Goal: Use online tool/utility: Use online tool/utility

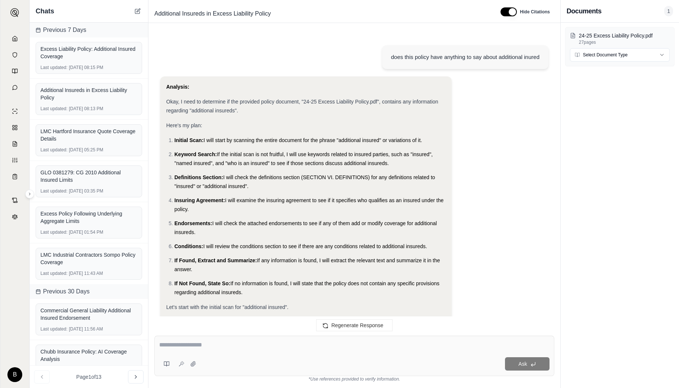
scroll to position [299, 0]
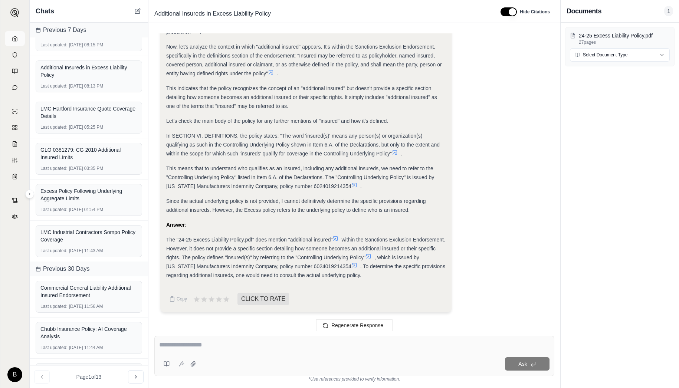
click at [14, 41] on icon at bounding box center [15, 39] width 6 height 6
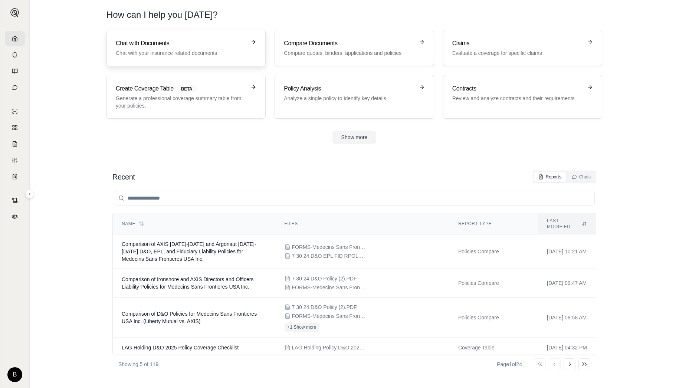
click at [126, 47] on h3 "Chat with Documents" at bounding box center [181, 43] width 130 height 9
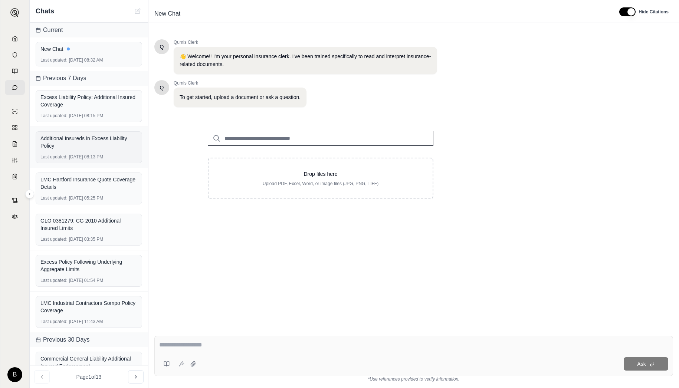
click at [86, 140] on div "Additional Insureds in Excess Liability Policy" at bounding box center [88, 142] width 97 height 15
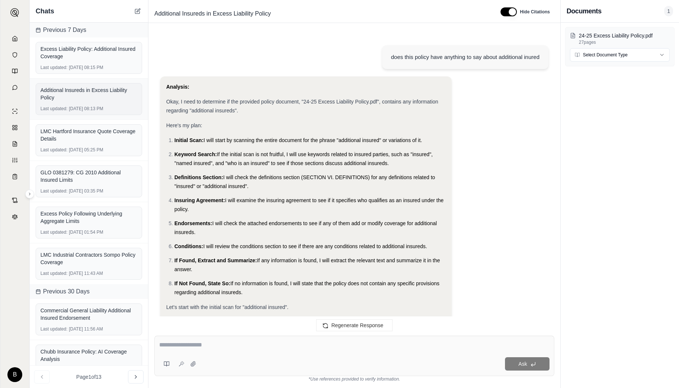
scroll to position [299, 0]
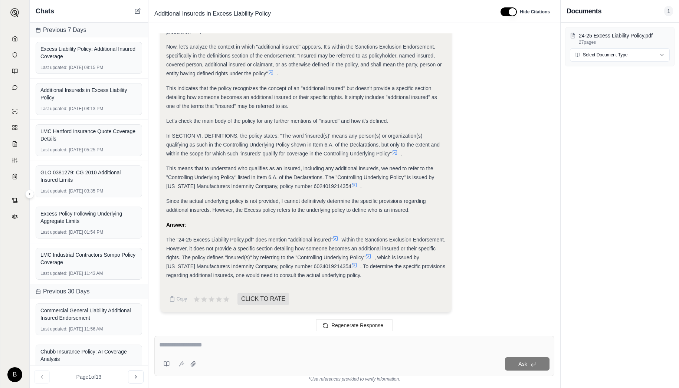
click at [336, 239] on icon at bounding box center [336, 239] width 6 height 6
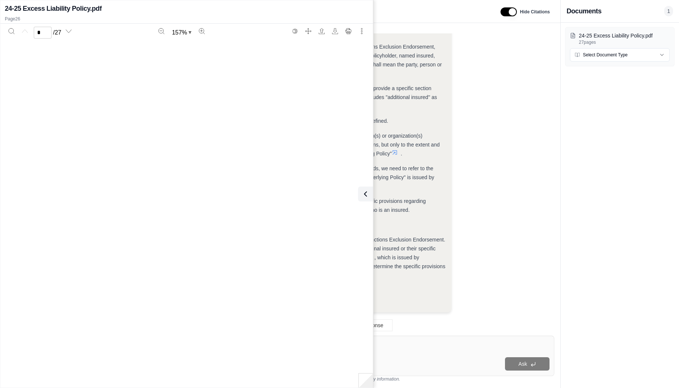
scroll to position [11563, 0]
type input "**"
click at [501, 161] on div "Analysis: Okay, I need to determine if the provided policy document, "24-25 Exc…" at bounding box center [354, 47] width 388 height 541
click at [364, 187] on button at bounding box center [364, 194] width 15 height 15
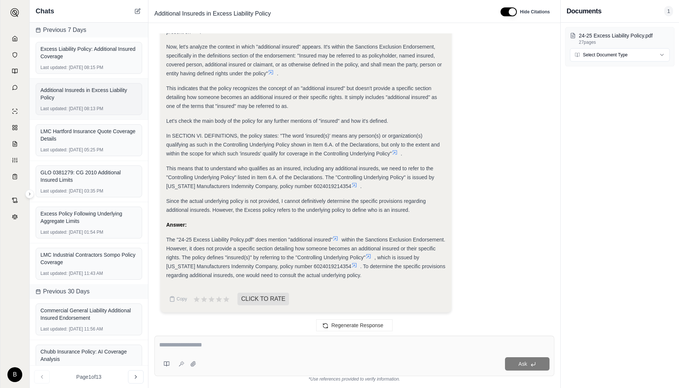
click at [82, 92] on div "Additional Insureds in Excess Liability Policy" at bounding box center [88, 93] width 97 height 15
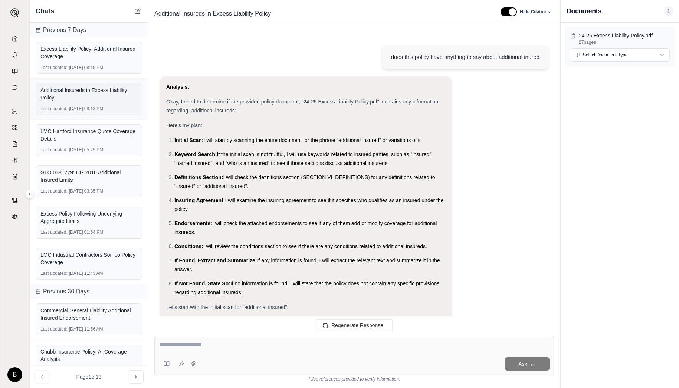
scroll to position [299, 0]
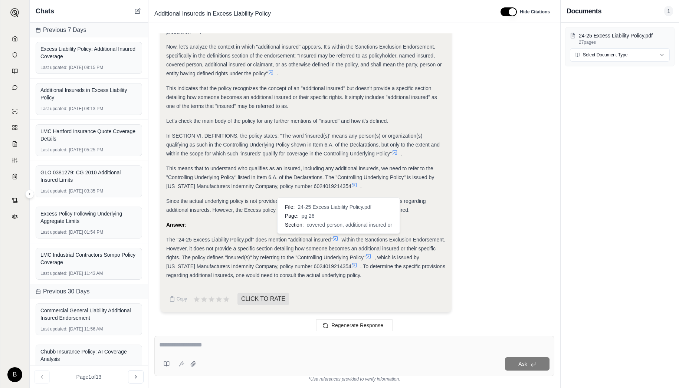
click at [338, 239] on icon at bounding box center [336, 239] width 6 height 6
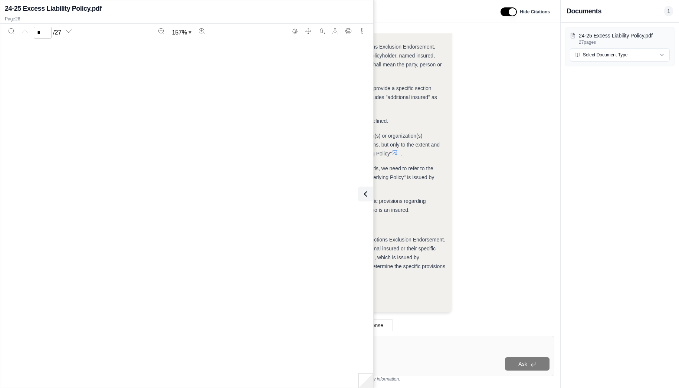
type input "**"
click at [364, 194] on icon at bounding box center [364, 194] width 2 height 4
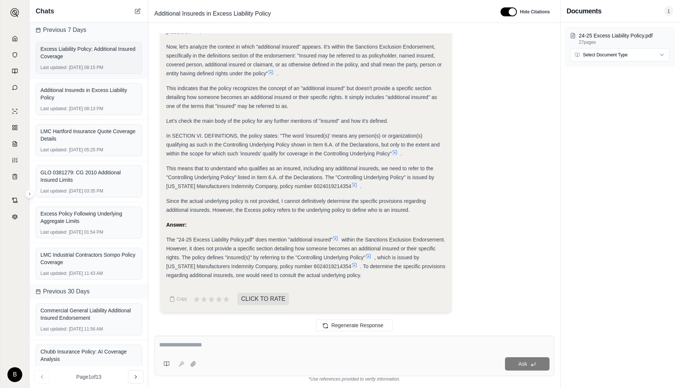
click at [91, 60] on div "Excess Liability Policy: Additional Insured Coverage" at bounding box center [88, 52] width 97 height 15
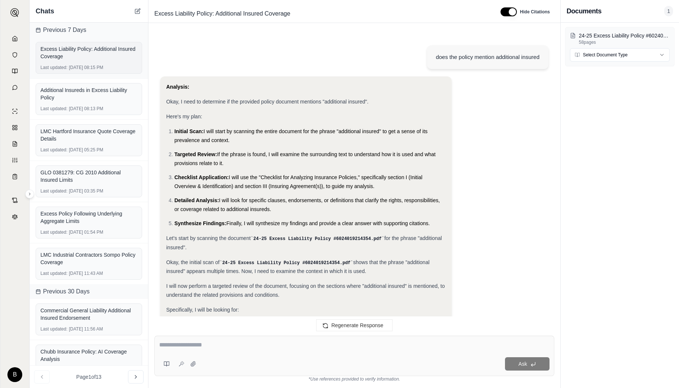
scroll to position [340, 0]
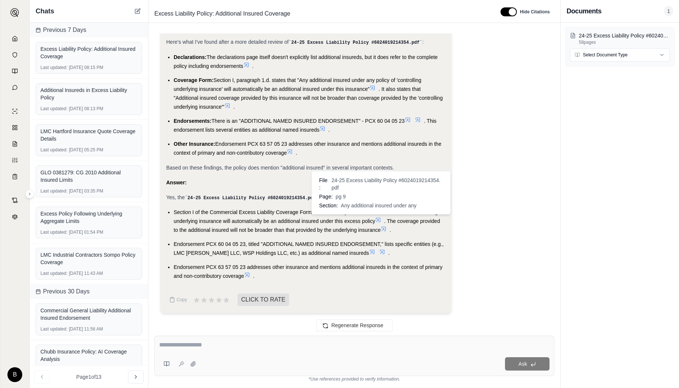
click at [380, 218] on icon at bounding box center [378, 220] width 4 height 4
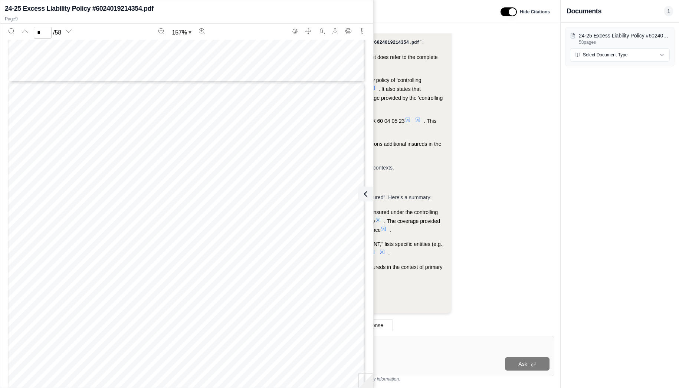
scroll to position [3657, 0]
type input "*"
click at [369, 194] on button at bounding box center [364, 194] width 15 height 15
